Goal: Information Seeking & Learning: Find specific fact

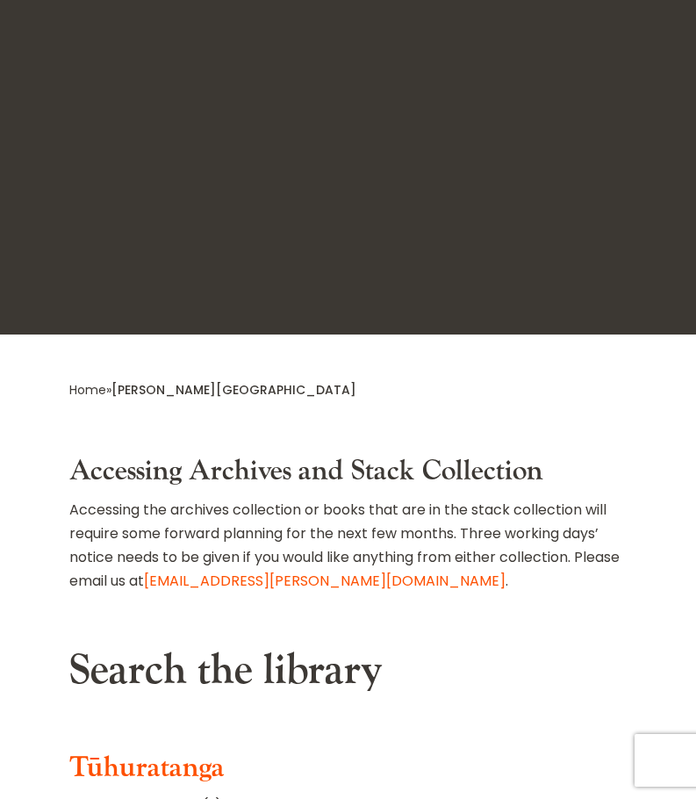
scroll to position [436, 0]
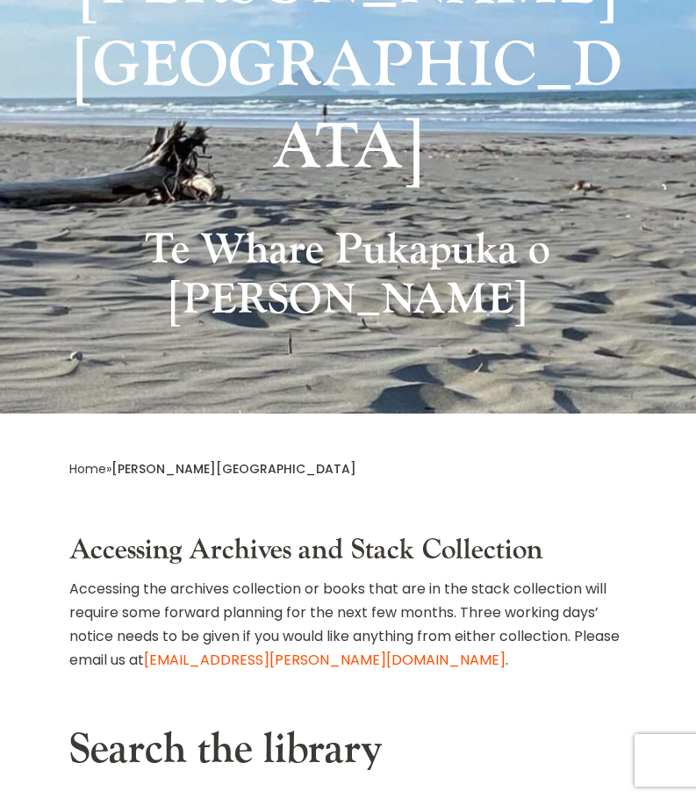
type input "**********"
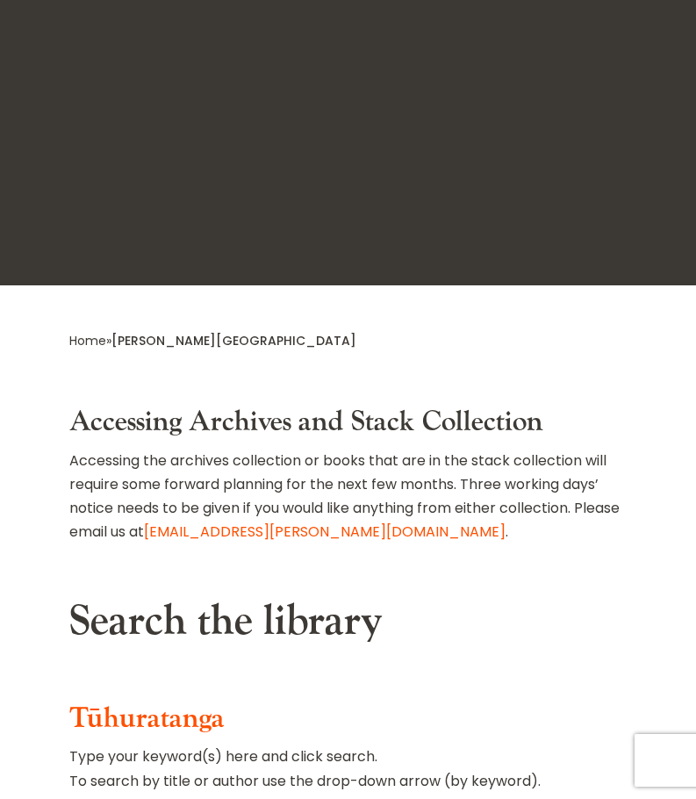
scroll to position [485, 0]
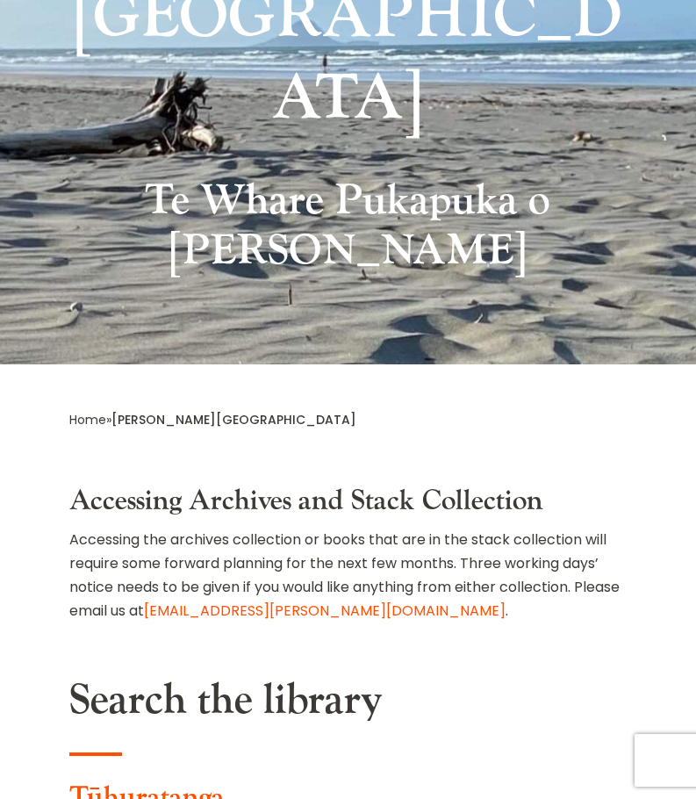
type input "**********"
